Goal: Information Seeking & Learning: Compare options

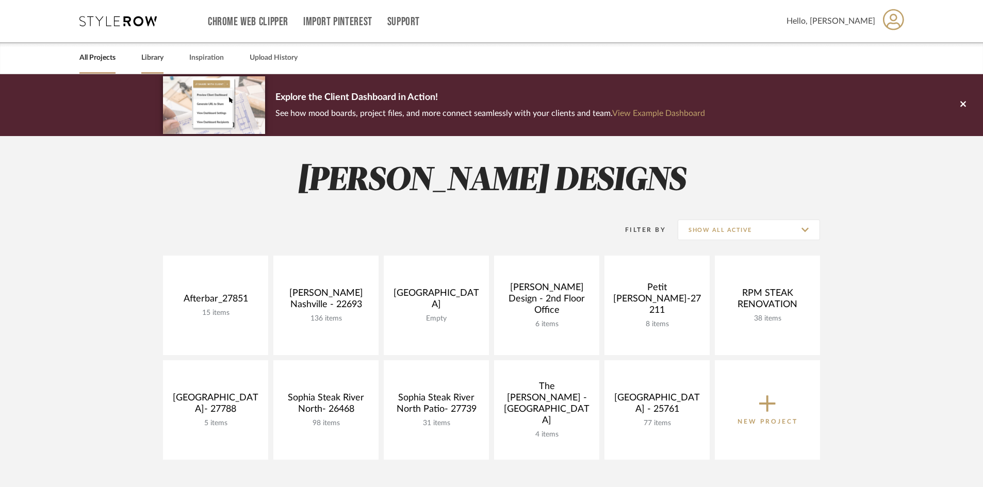
click at [151, 56] on link "Library" at bounding box center [152, 58] width 22 height 14
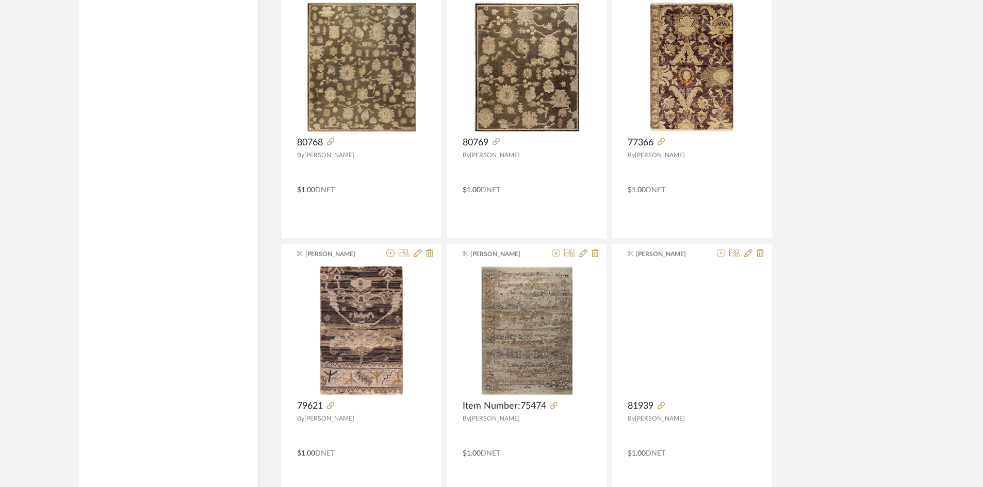
scroll to position [2451, 0]
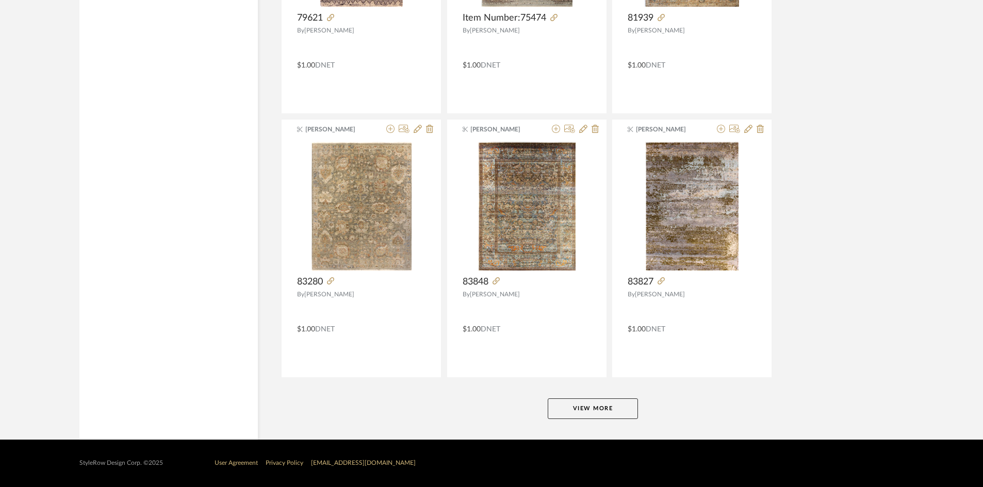
click at [593, 400] on button "View More" at bounding box center [593, 409] width 90 height 21
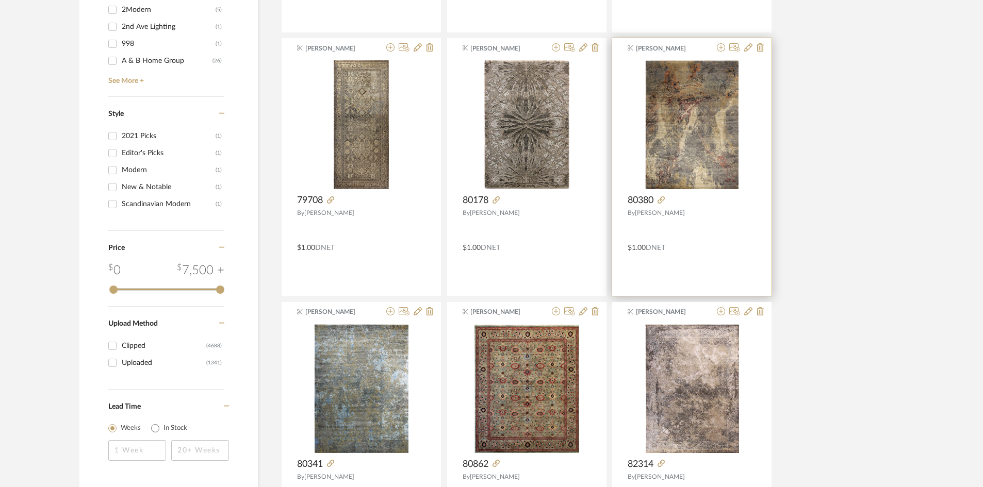
scroll to position [1523, 0]
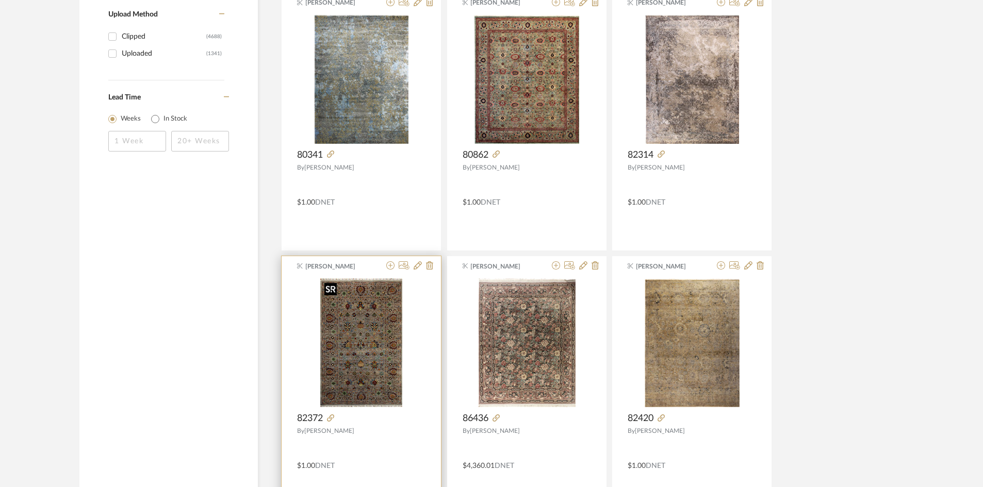
click at [352, 350] on img "0" at bounding box center [361, 342] width 82 height 129
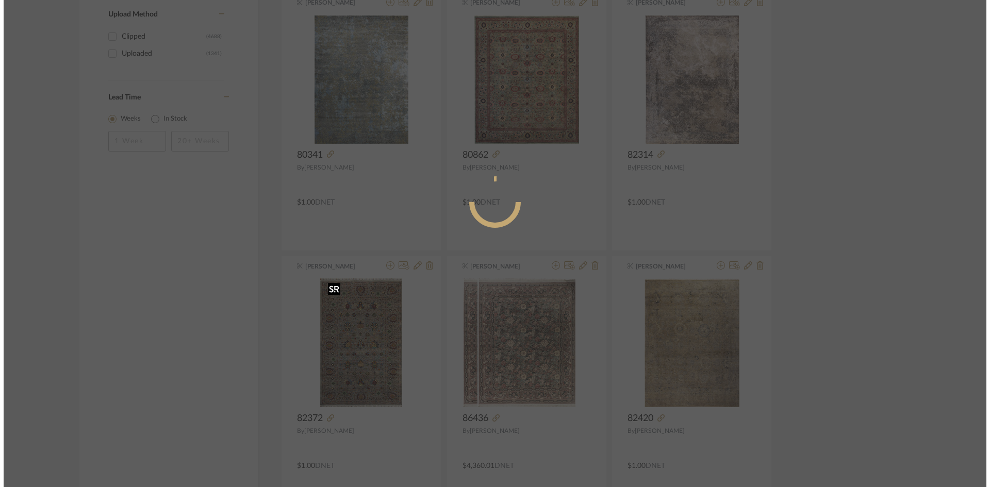
scroll to position [0, 0]
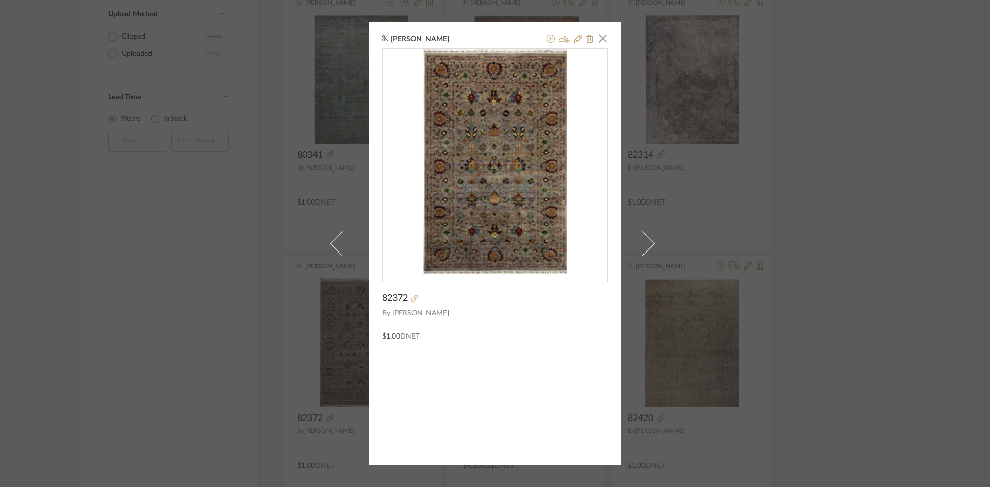
click at [411, 298] on icon at bounding box center [414, 298] width 7 height 7
click at [219, 134] on div "Tessa McKerr × 82372 By Oscar Isberian $1.00 DNET" at bounding box center [495, 243] width 990 height 487
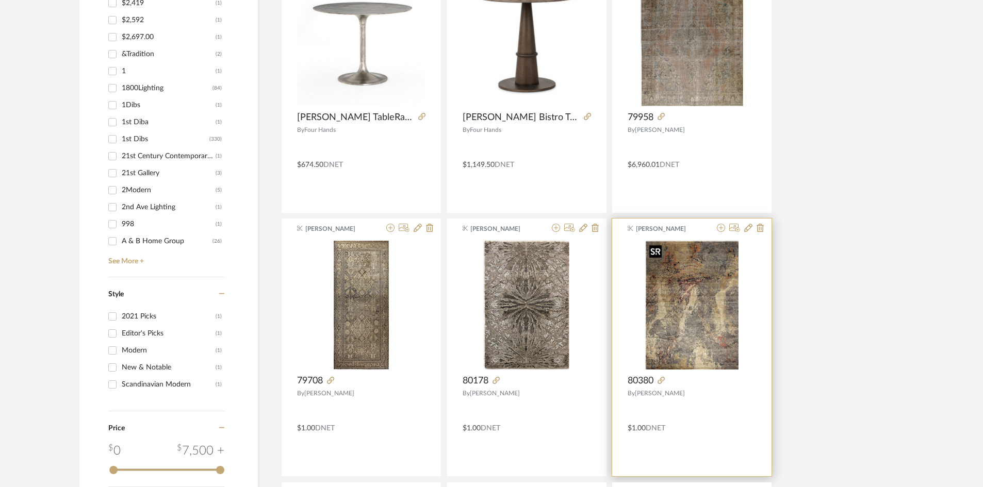
scroll to position [956, 0]
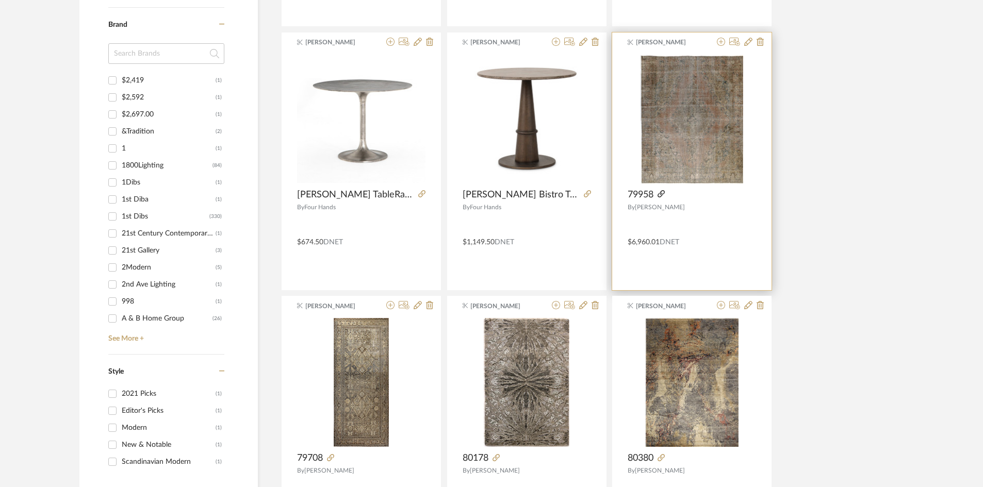
click at [661, 196] on icon at bounding box center [661, 193] width 7 height 7
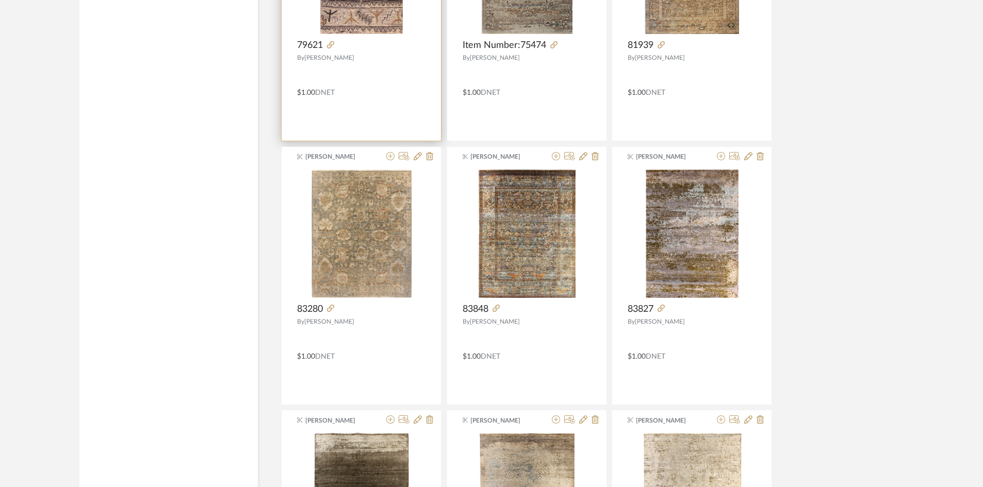
scroll to position [2733, 0]
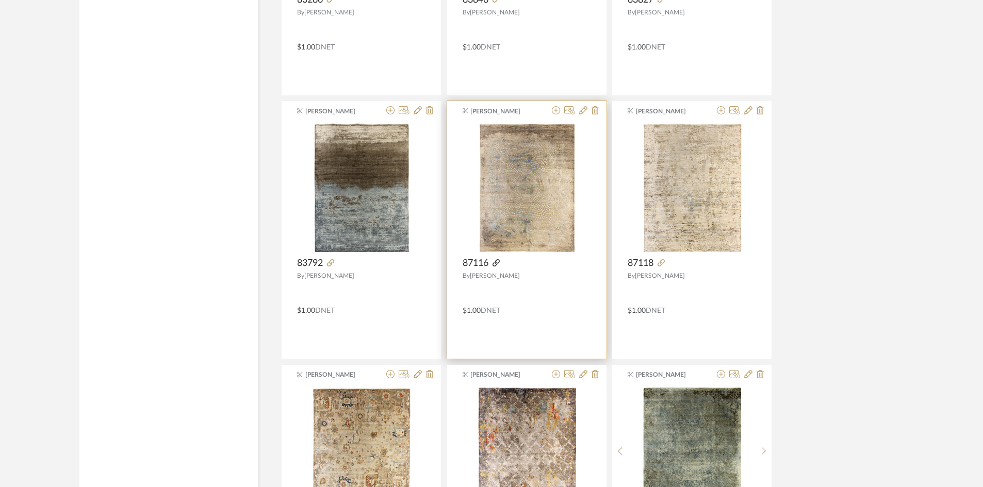
click at [497, 265] on icon at bounding box center [496, 262] width 7 height 7
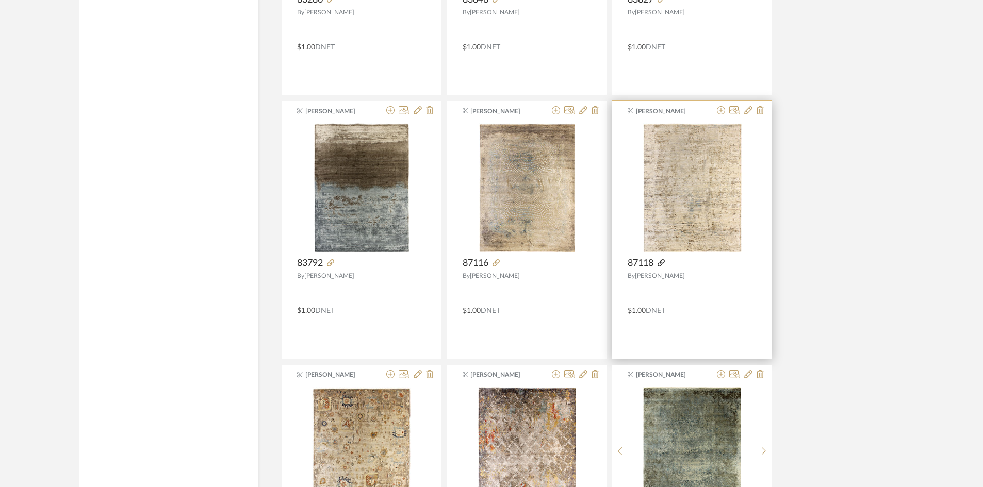
click at [662, 261] on icon at bounding box center [661, 262] width 7 height 7
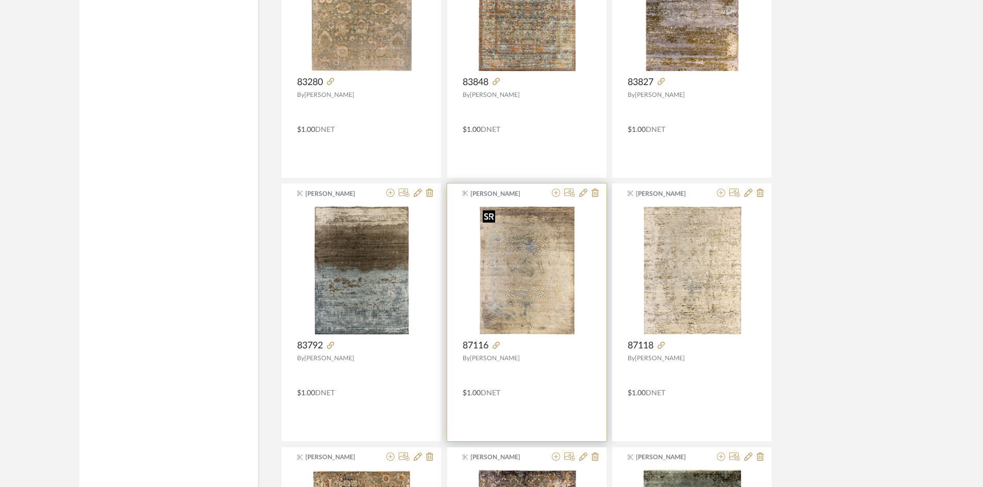
scroll to position [2630, 0]
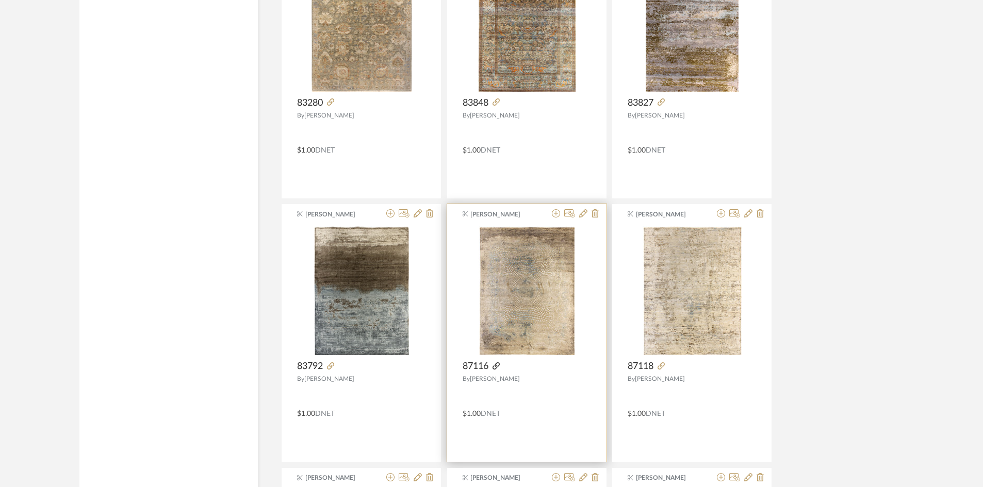
click at [500, 367] on icon at bounding box center [496, 366] width 7 height 7
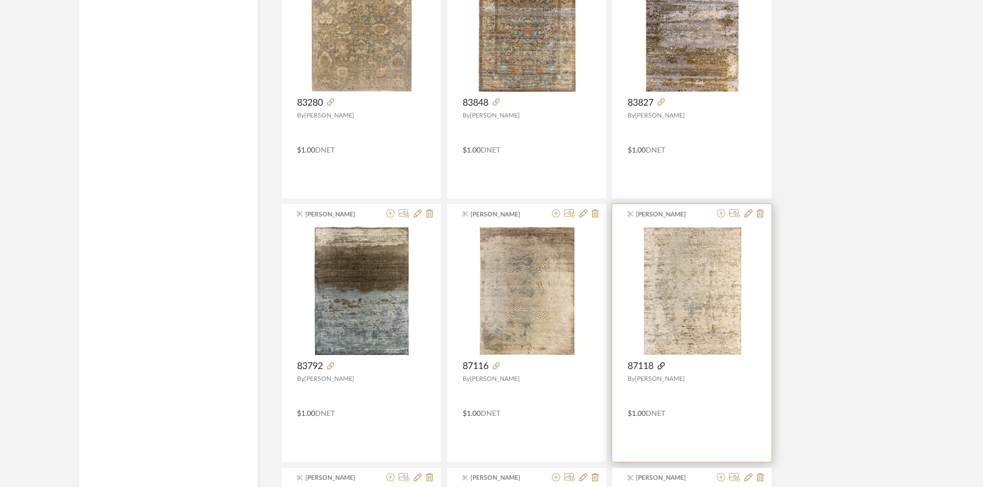
click at [665, 366] on icon at bounding box center [661, 366] width 7 height 7
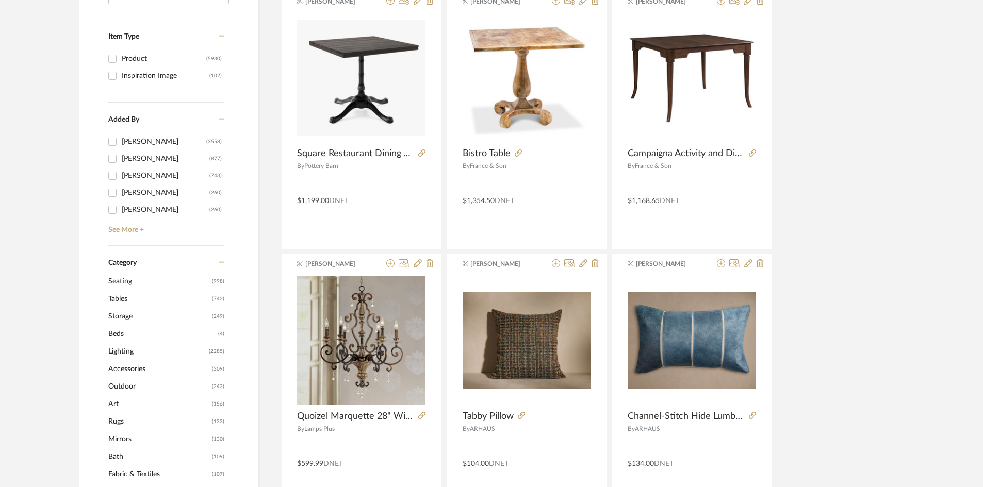
scroll to position [413, 0]
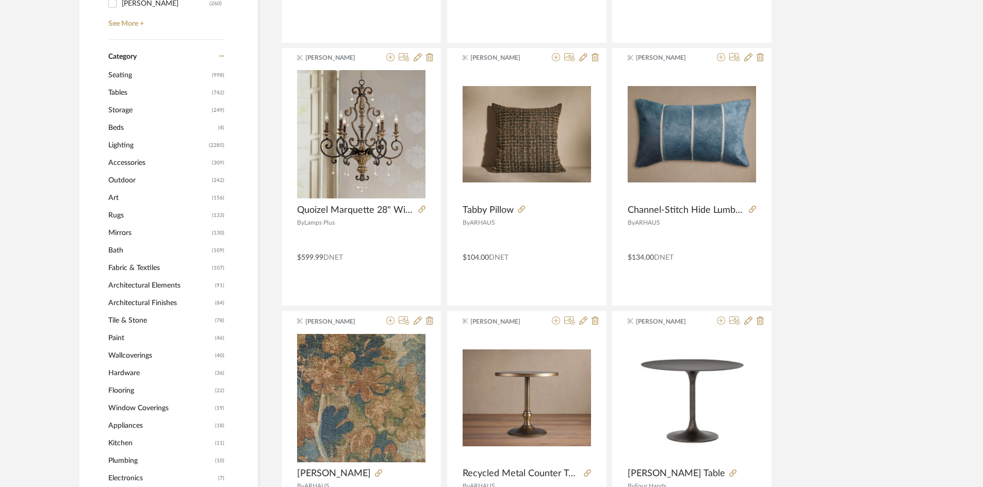
click at [118, 214] on span "Rugs" at bounding box center [158, 216] width 101 height 18
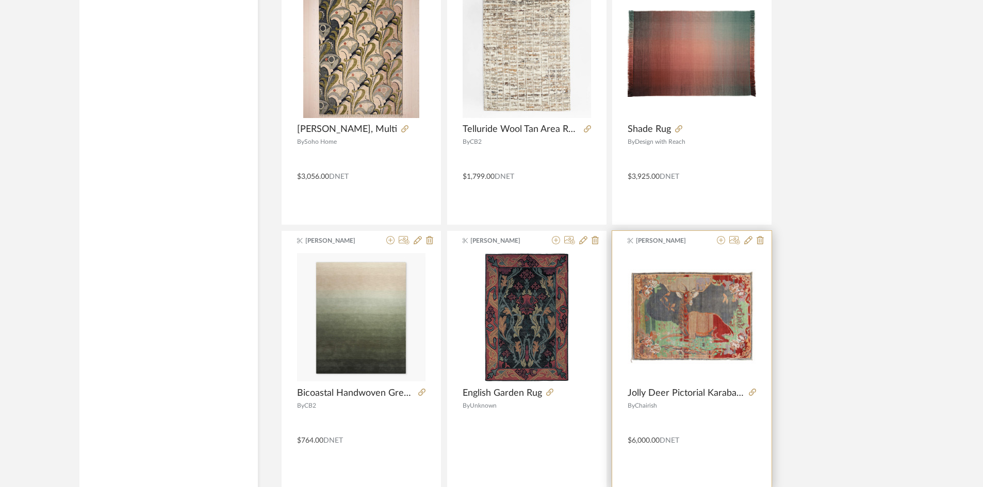
scroll to position [3025, 0]
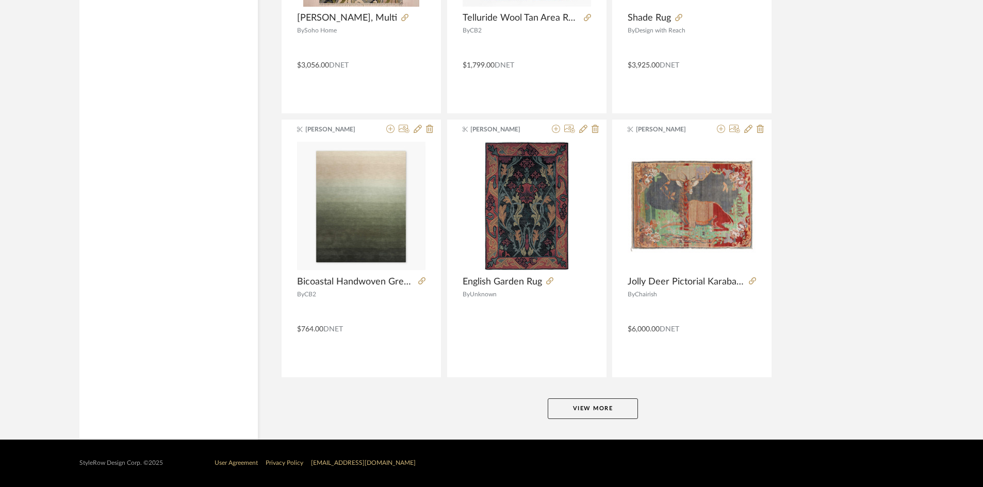
click at [629, 413] on button "View More" at bounding box center [593, 409] width 90 height 21
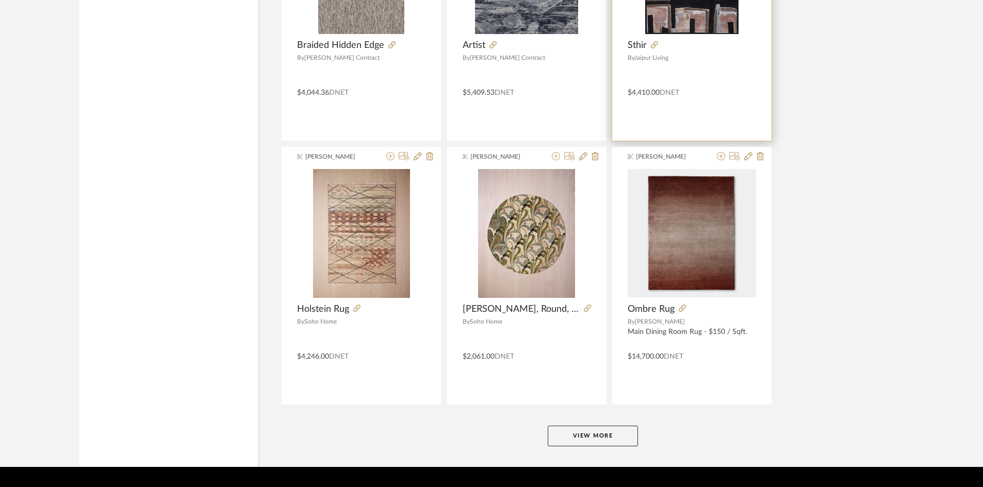
scroll to position [6191, 0]
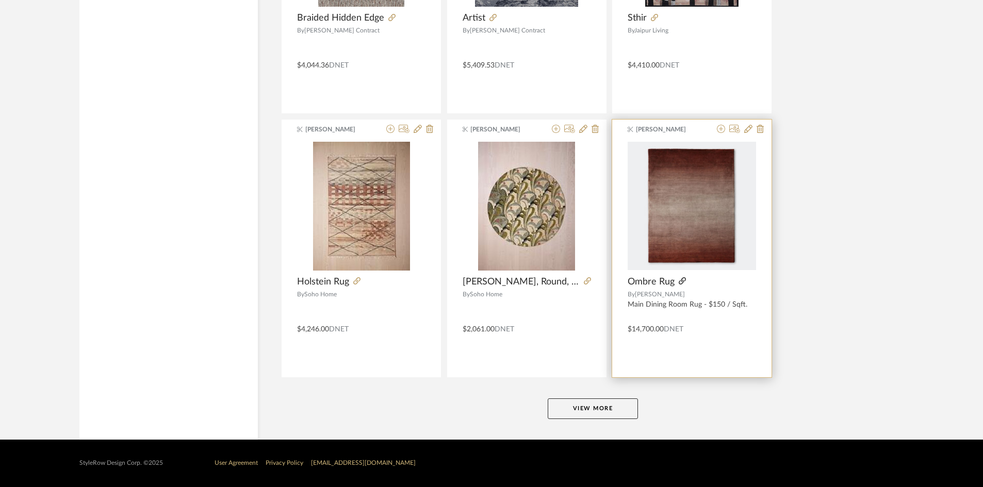
click at [682, 283] on icon at bounding box center [682, 280] width 7 height 7
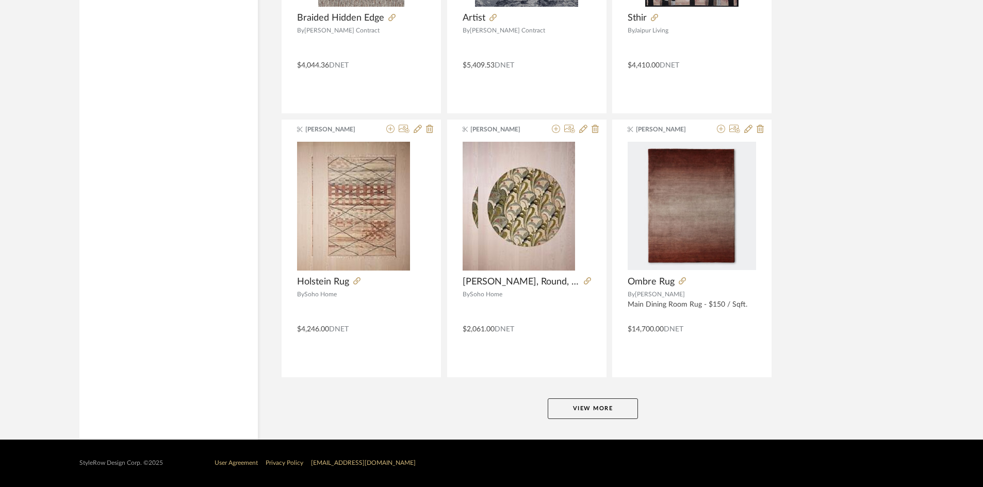
click at [620, 412] on button "View More" at bounding box center [593, 409] width 90 height 21
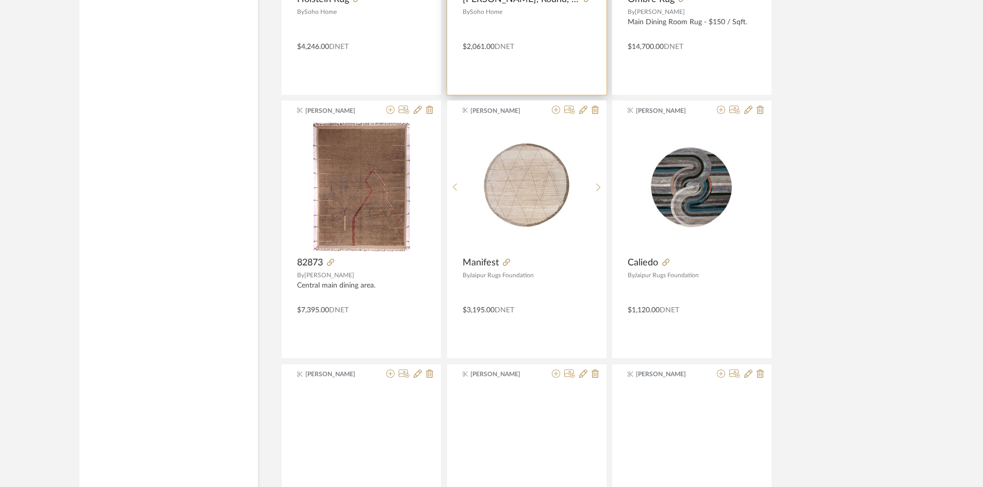
scroll to position [6500, 0]
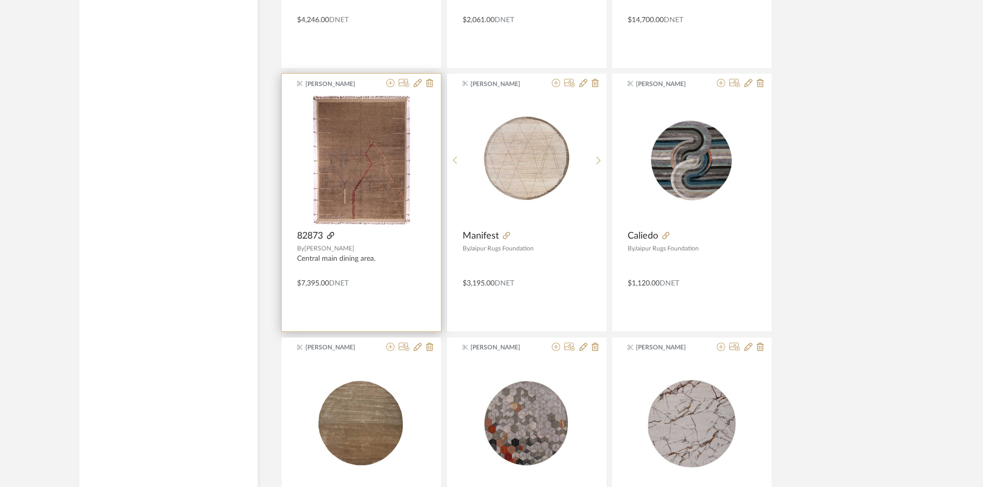
click at [333, 237] on icon at bounding box center [330, 235] width 7 height 7
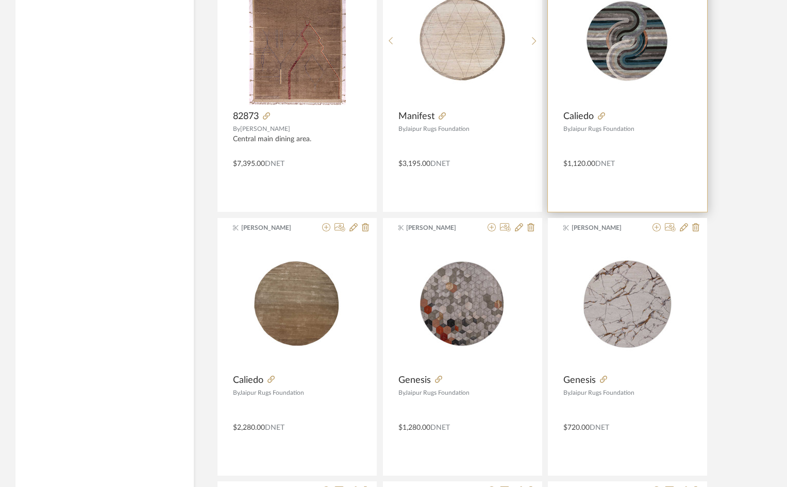
scroll to position [7040, 0]
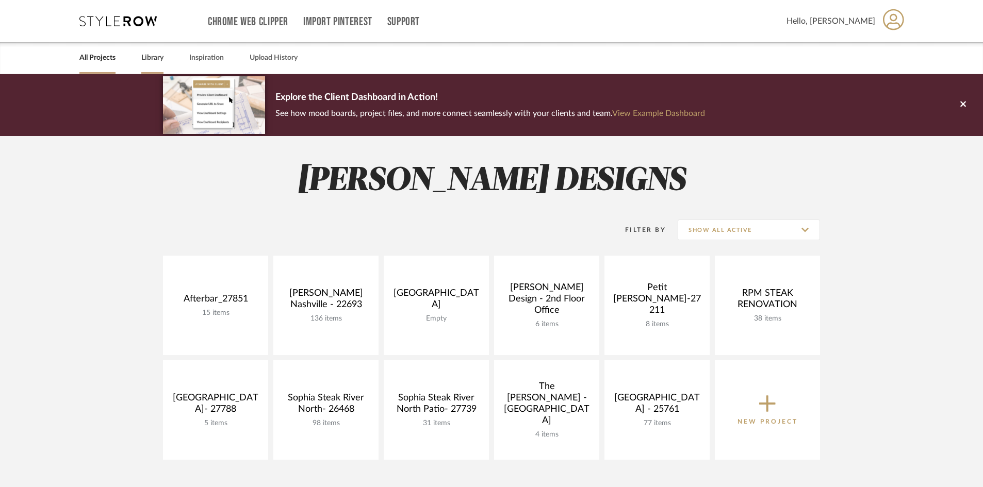
click at [158, 59] on link "Library" at bounding box center [152, 58] width 22 height 14
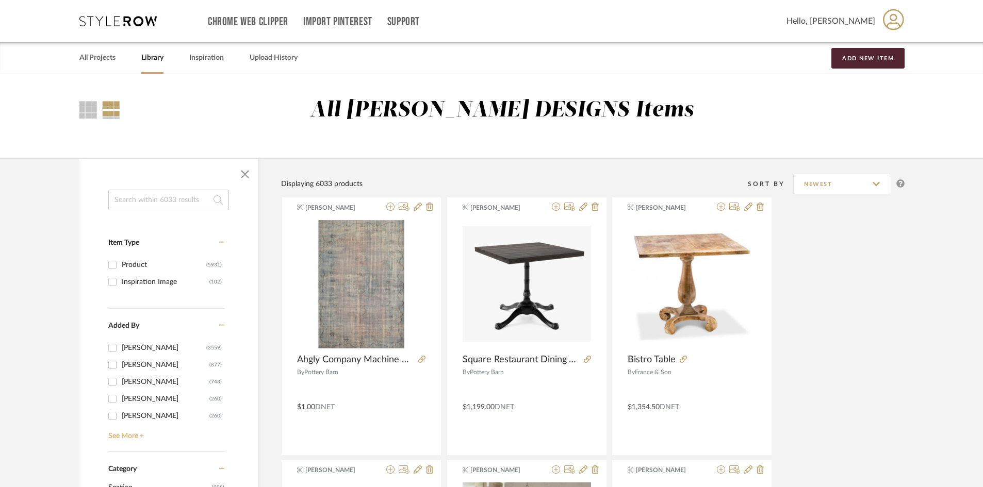
scroll to position [258, 0]
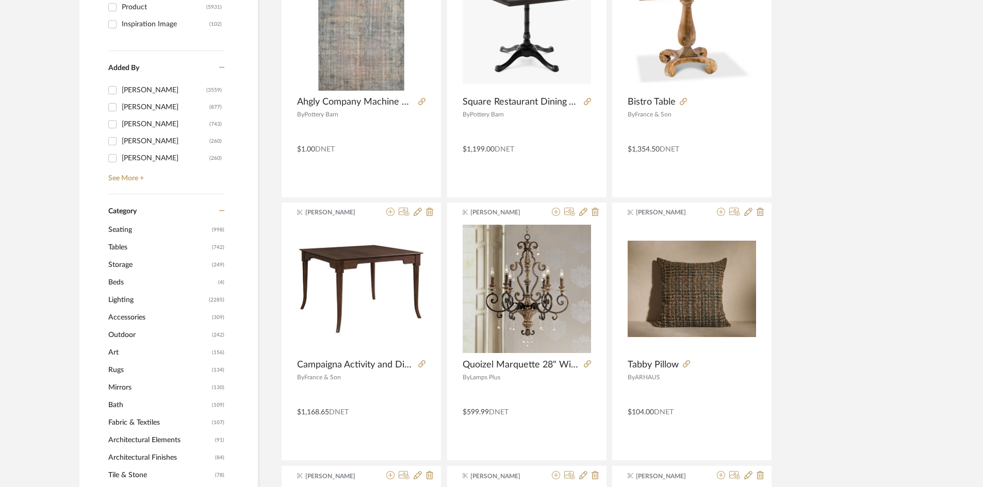
click at [123, 232] on span "Seating" at bounding box center [158, 230] width 101 height 18
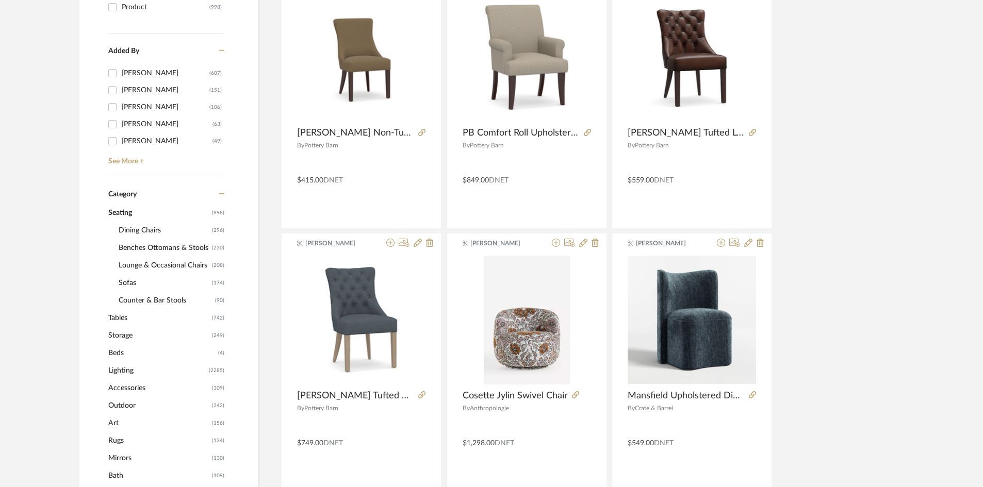
click at [139, 227] on span "Dining Chairs" at bounding box center [164, 231] width 91 height 18
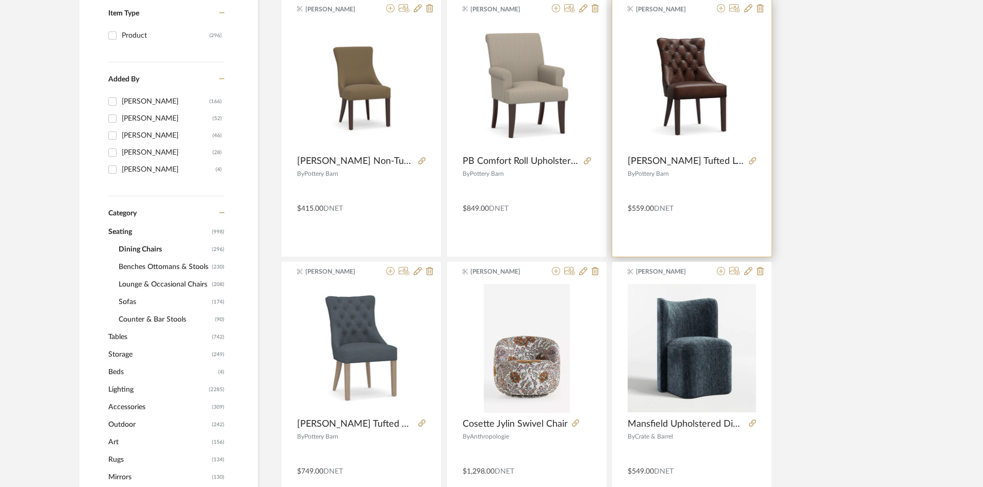
scroll to position [119, 0]
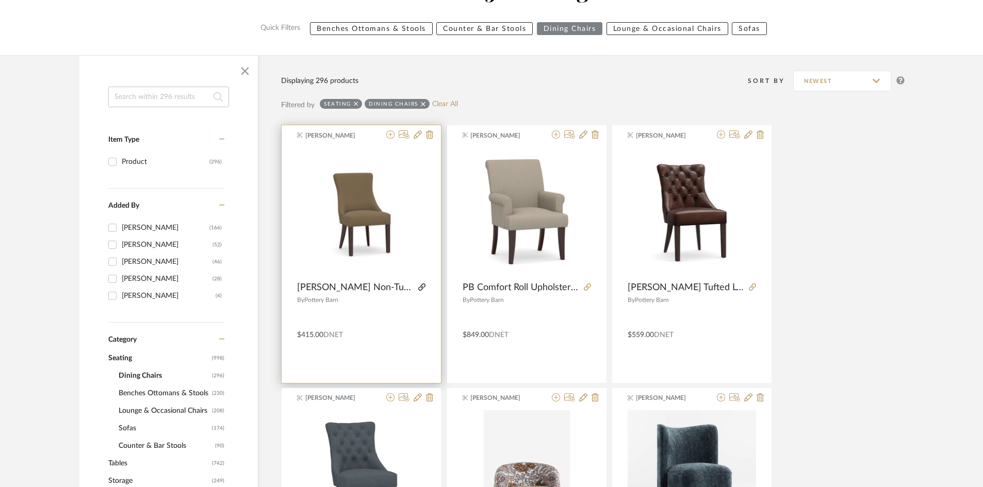
click at [423, 286] on icon at bounding box center [421, 287] width 7 height 7
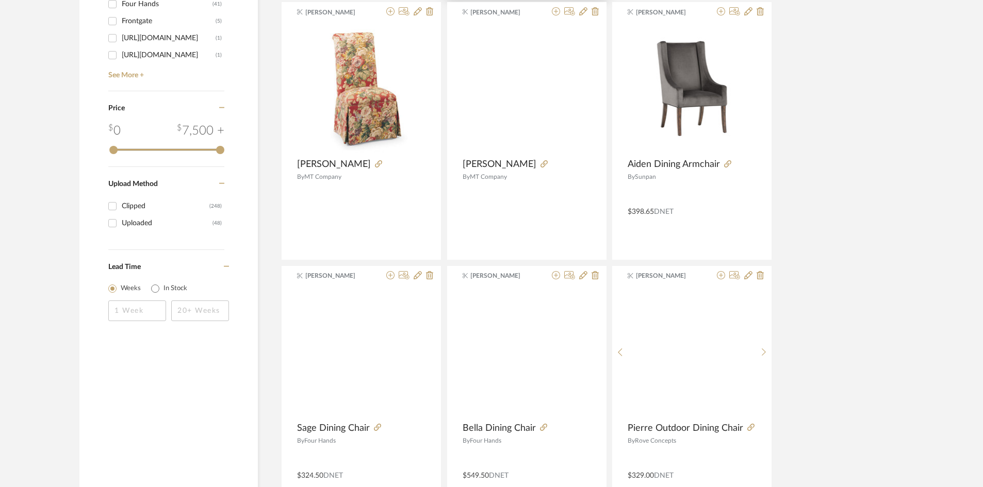
scroll to position [1305, 0]
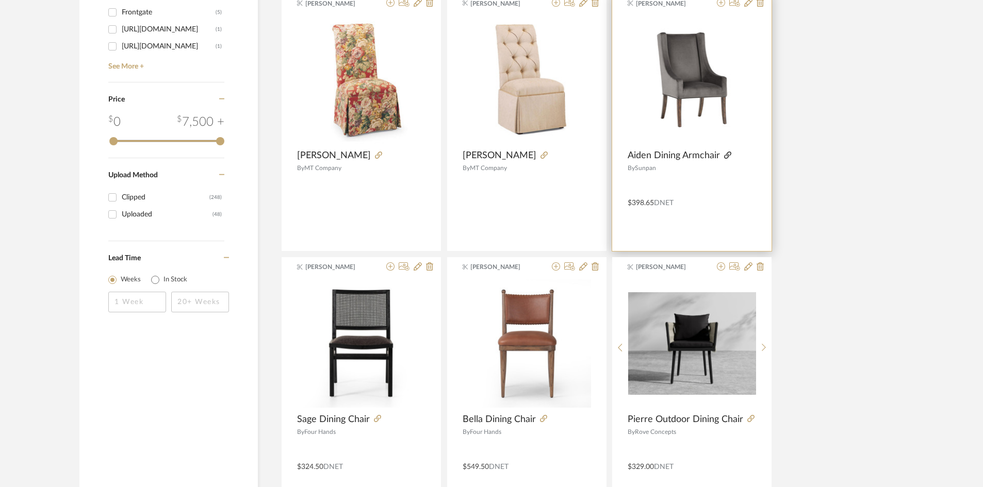
click at [729, 153] on icon at bounding box center [727, 155] width 7 height 7
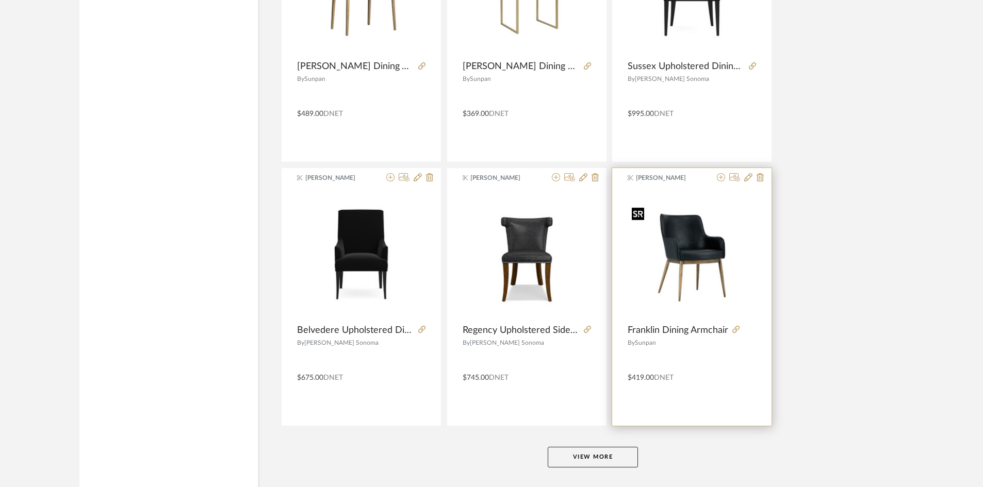
scroll to position [2974, 0]
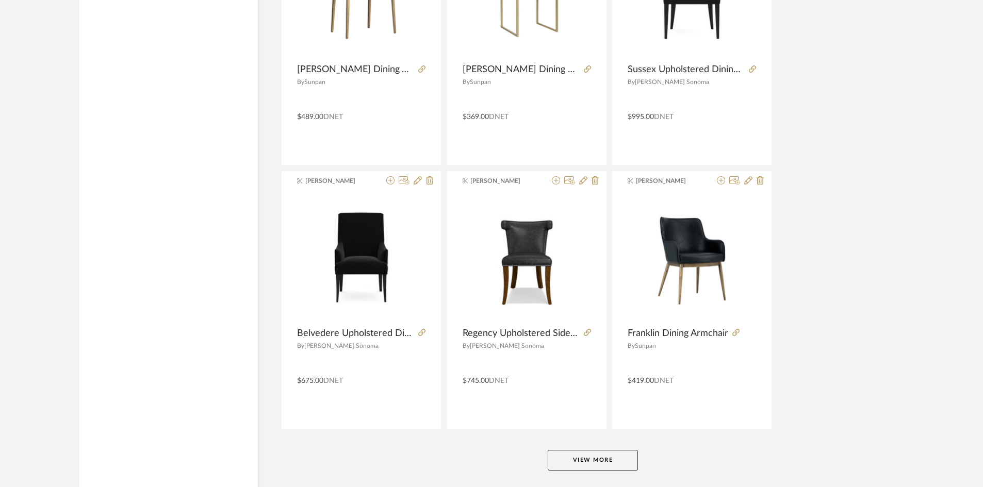
click at [600, 470] on button "View More" at bounding box center [593, 460] width 90 height 21
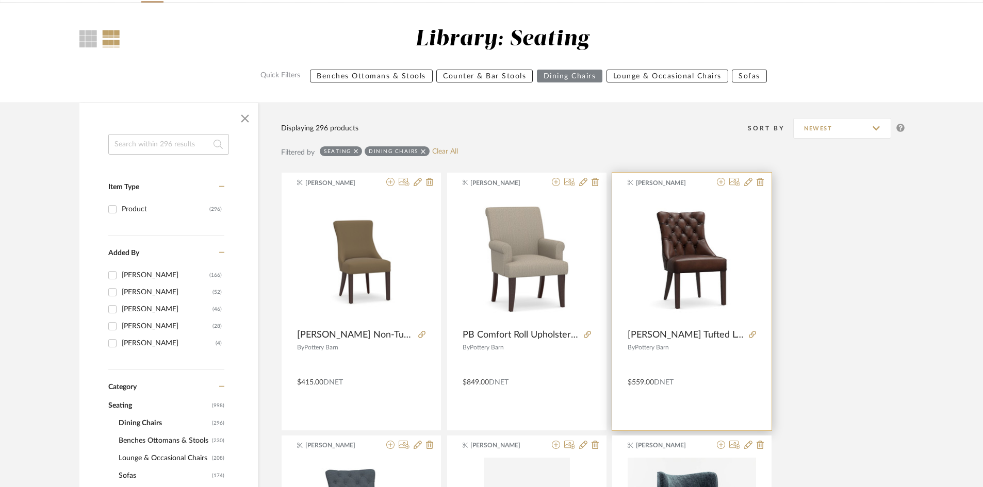
scroll to position [52, 0]
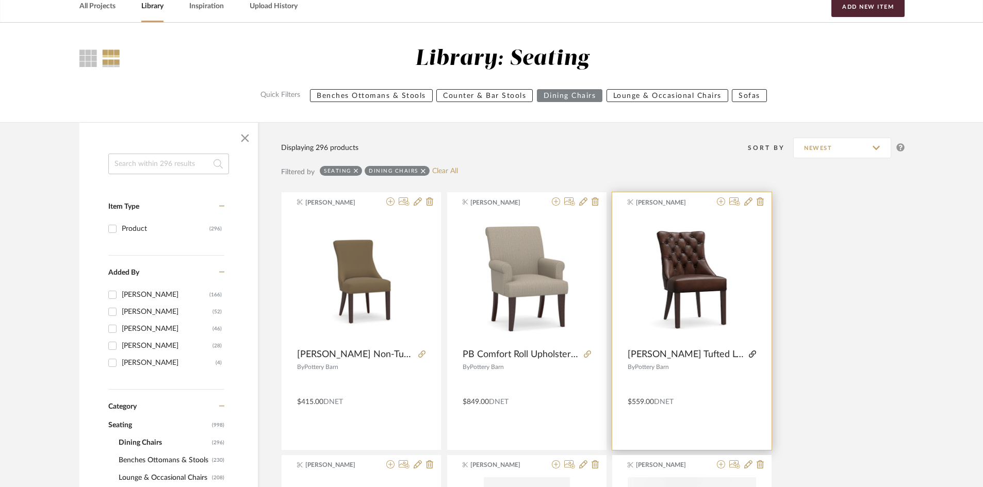
click at [753, 352] on icon at bounding box center [752, 354] width 7 height 7
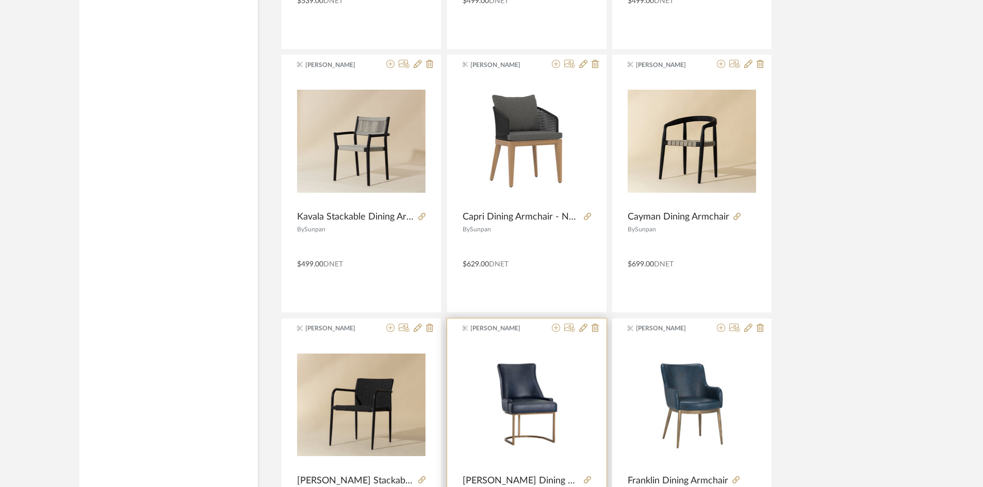
scroll to position [2424, 0]
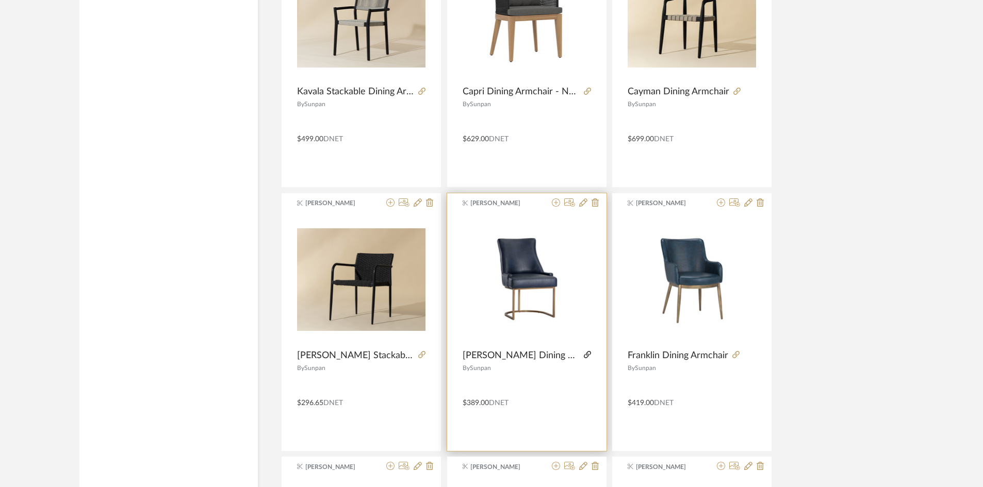
click at [584, 354] on icon at bounding box center [587, 354] width 7 height 7
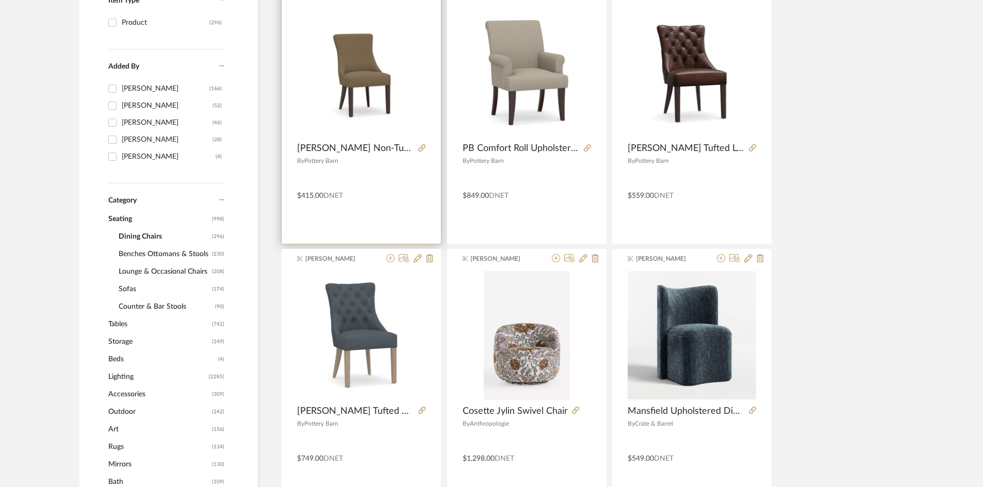
scroll to position [0, 0]
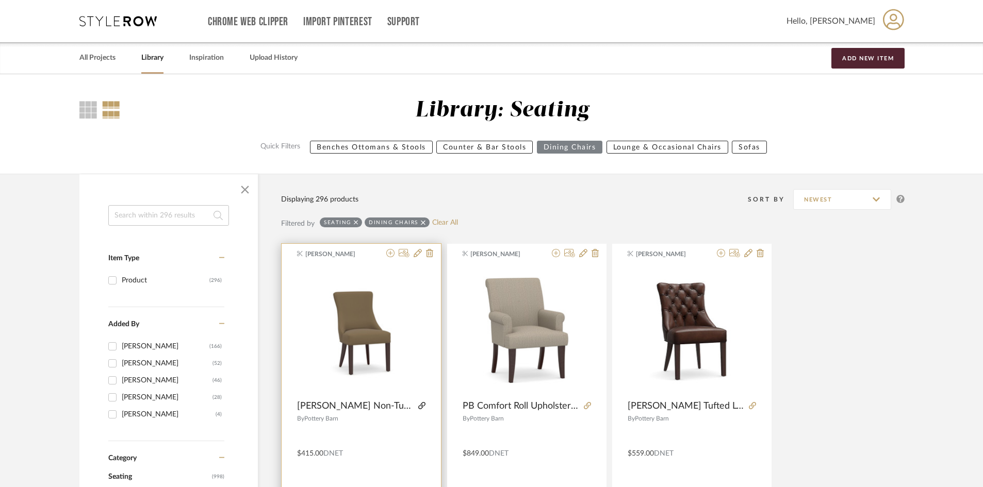
click at [423, 404] on icon at bounding box center [421, 405] width 7 height 7
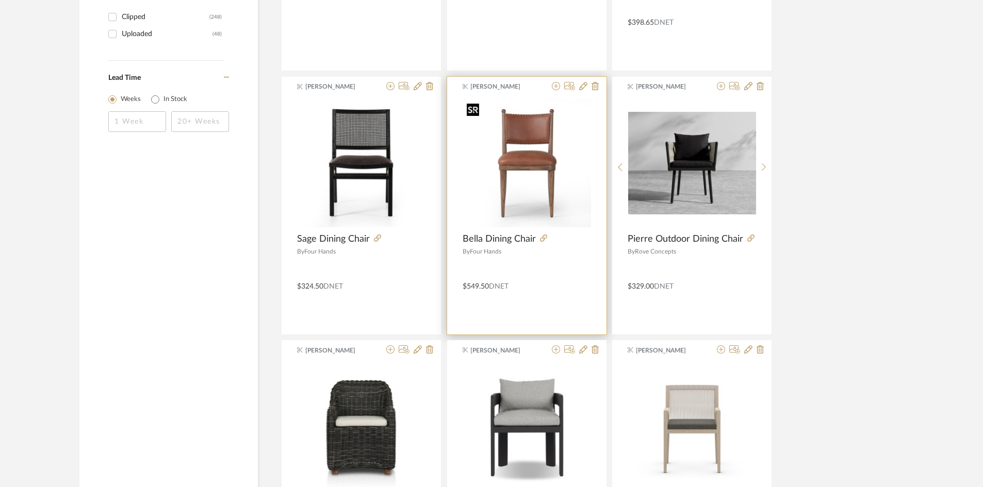
scroll to position [1135, 0]
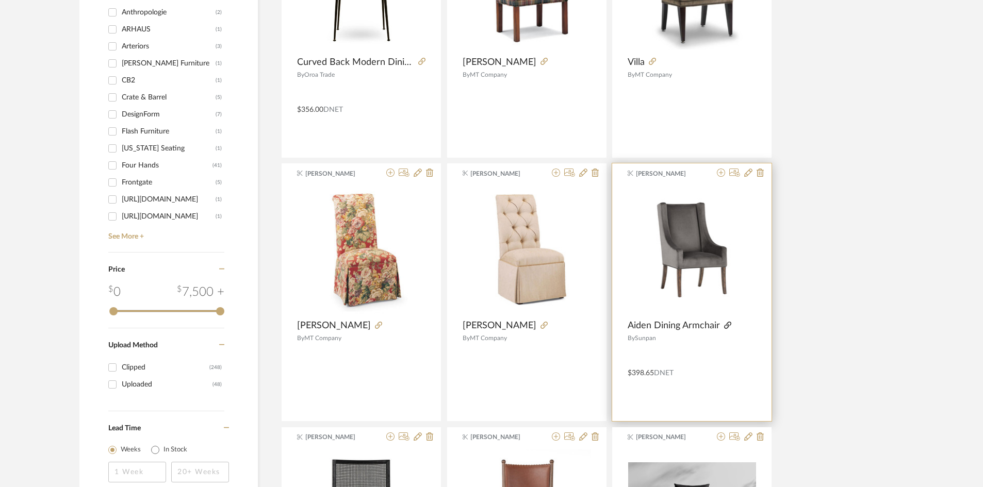
click at [726, 326] on icon at bounding box center [727, 325] width 7 height 7
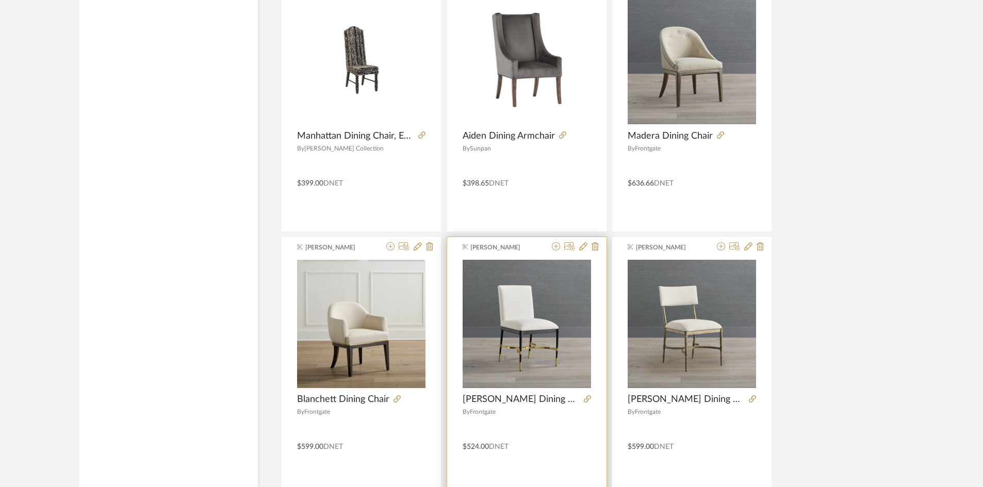
scroll to position [4487, 0]
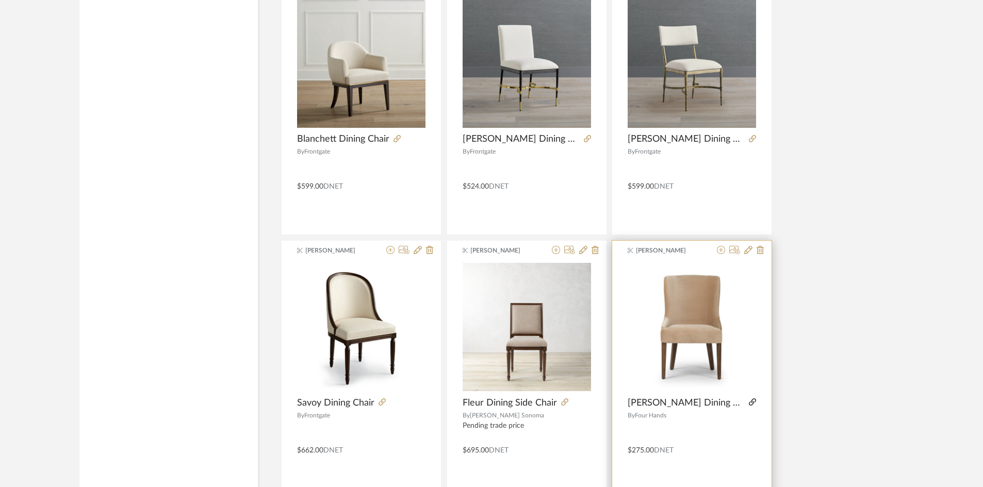
click at [749, 402] on icon at bounding box center [752, 402] width 7 height 7
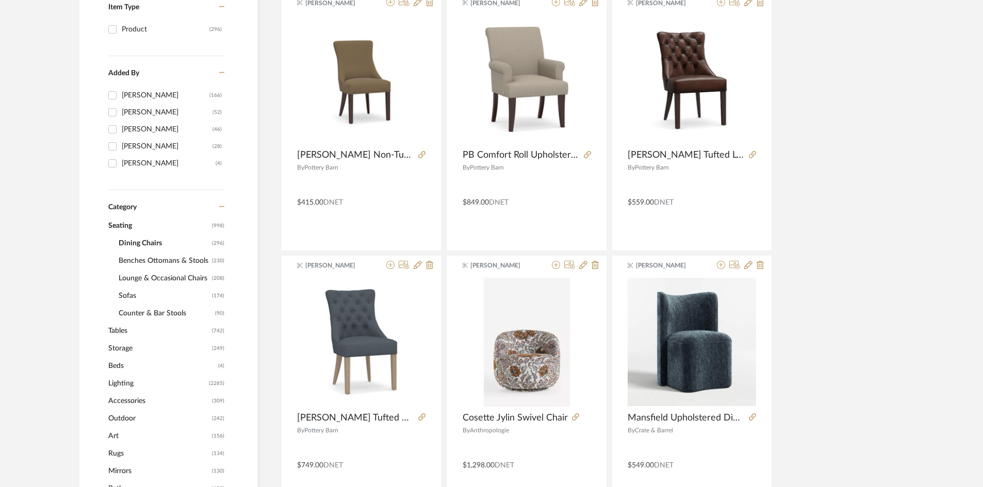
scroll to position [0, 0]
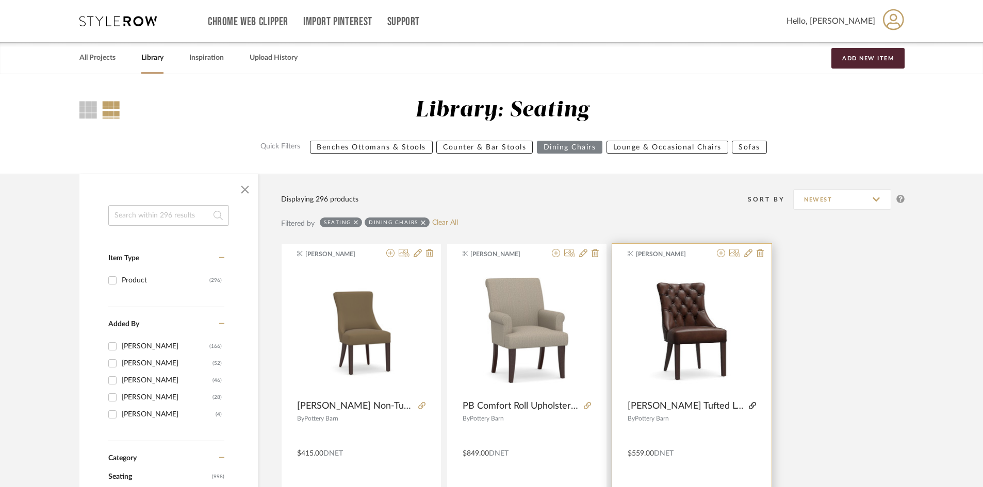
click at [754, 403] on icon at bounding box center [752, 405] width 7 height 7
